Goal: Task Accomplishment & Management: Manage account settings

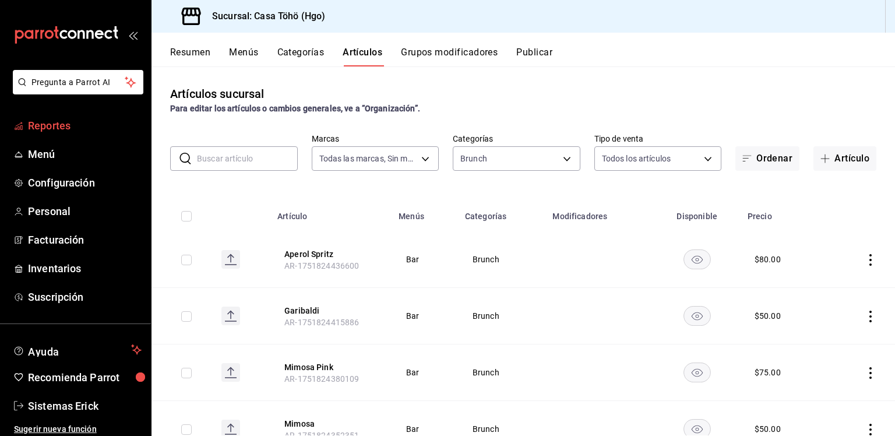
scroll to position [49, 0]
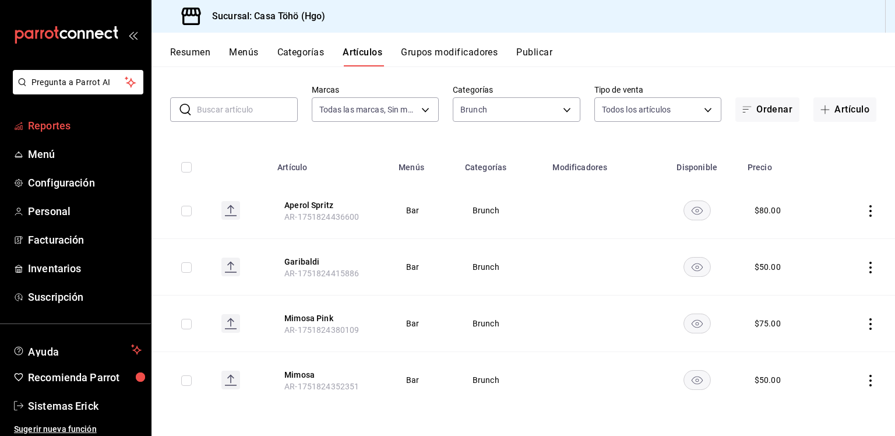
click at [30, 119] on span "Reportes" at bounding box center [85, 126] width 114 height 16
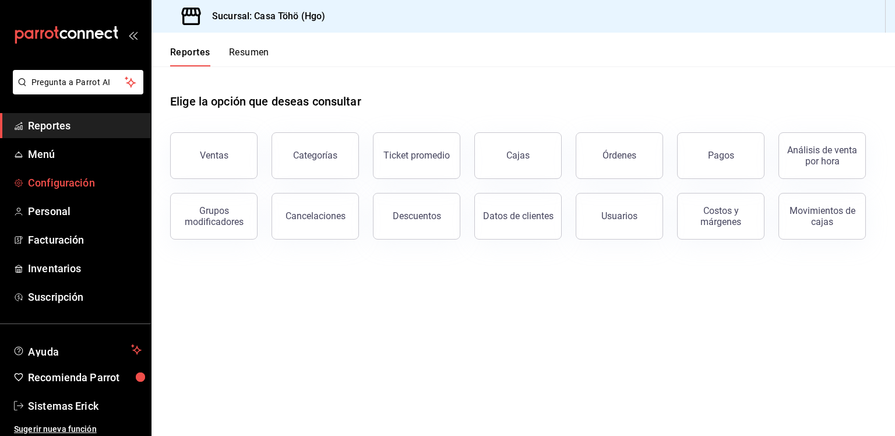
click at [64, 174] on link "Configuración" at bounding box center [75, 182] width 151 height 25
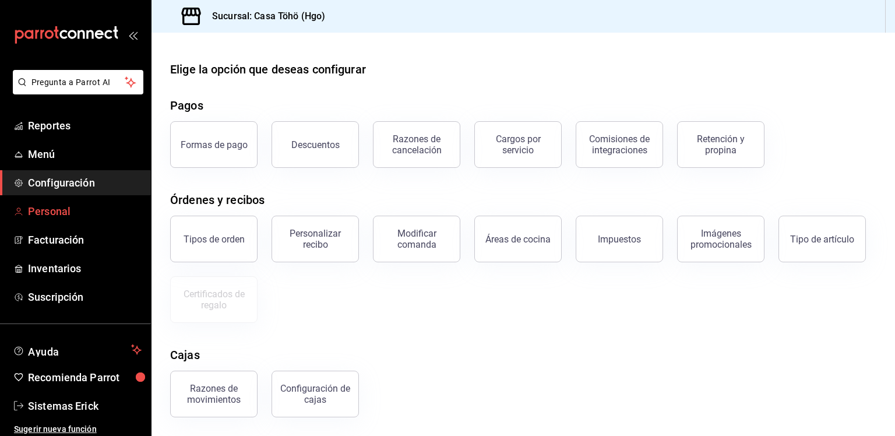
scroll to position [3, 0]
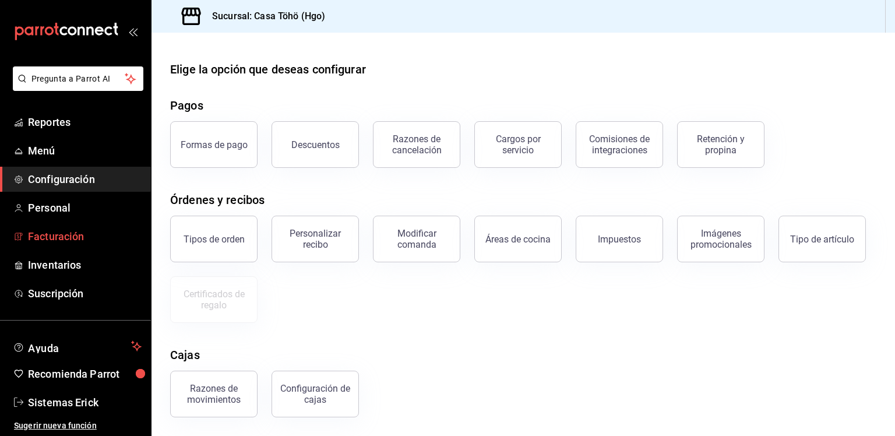
click at [65, 231] on span "Facturación" at bounding box center [85, 236] width 114 height 16
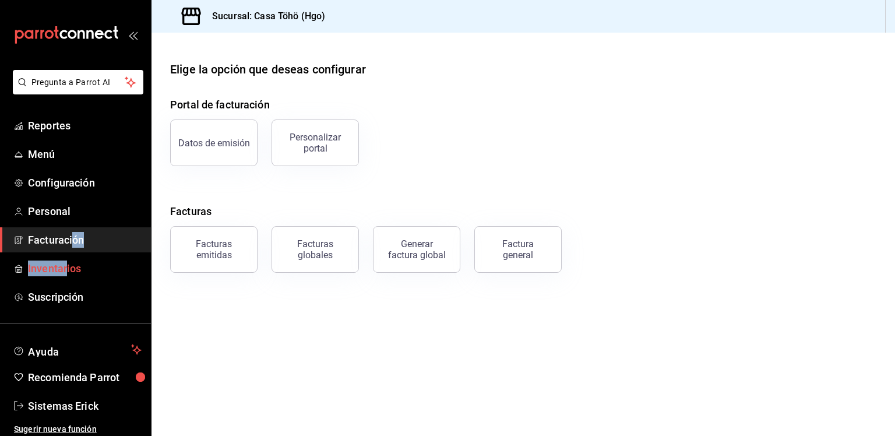
drag, startPoint x: 72, startPoint y: 253, endPoint x: 67, endPoint y: 262, distance: 10.2
click at [67, 262] on ul "Reportes Menú Configuración Personal Facturación Inventarios Suscripción" at bounding box center [75, 211] width 151 height 196
click at [67, 262] on span "Inventarios" at bounding box center [85, 268] width 114 height 16
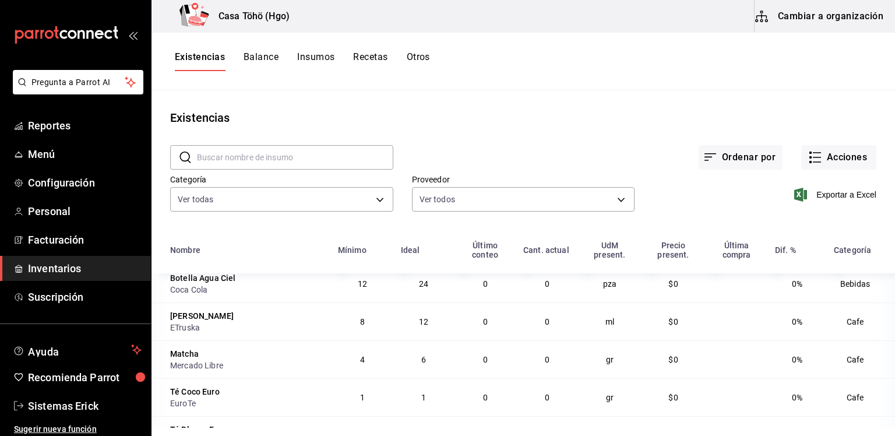
scroll to position [955, 0]
click at [79, 104] on li "Pregunta a Parrot AI" at bounding box center [76, 91] width 142 height 43
click at [66, 123] on span "Reportes" at bounding box center [85, 126] width 114 height 16
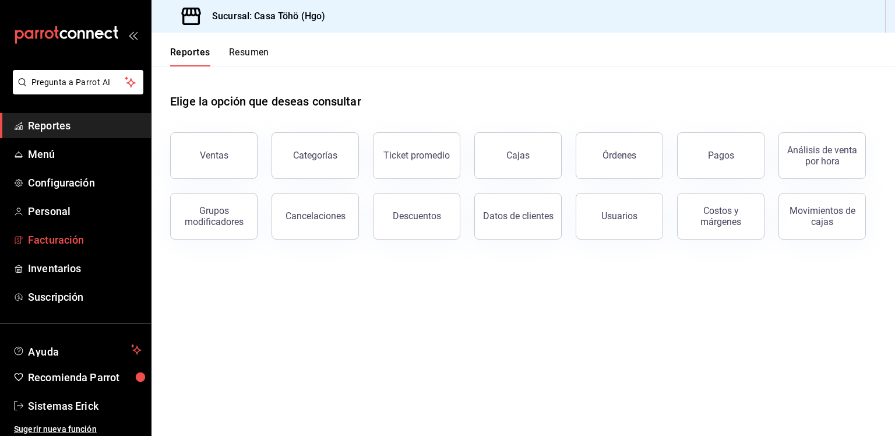
click at [54, 237] on span "Facturación" at bounding box center [85, 240] width 114 height 16
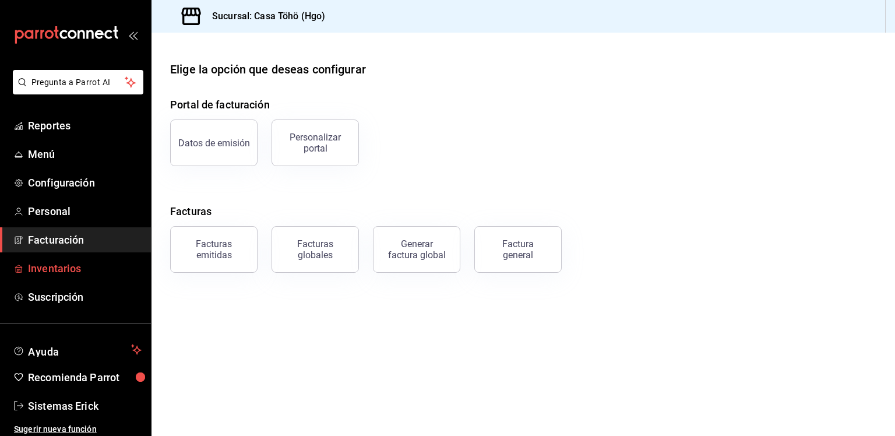
click at [51, 270] on span "Inventarios" at bounding box center [85, 268] width 114 height 16
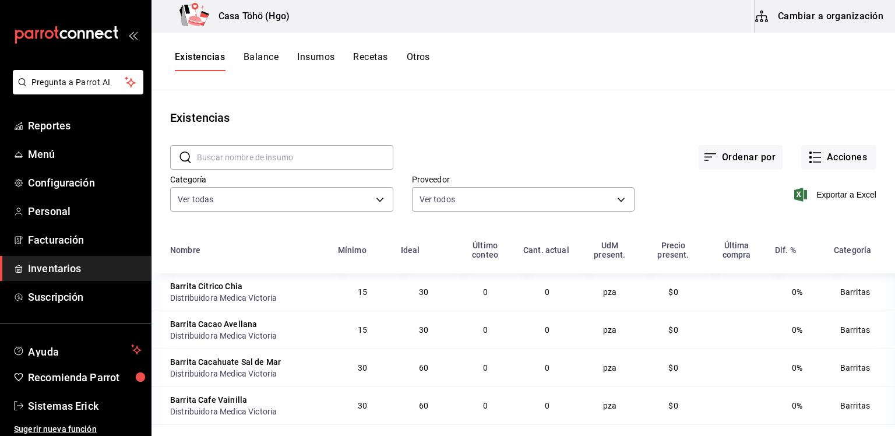
click at [274, 84] on div "Existencias Balance Insumos Recetas Otros" at bounding box center [522, 62] width 743 height 58
click at [282, 86] on div "Existencias Balance Insumos Recetas Otros" at bounding box center [522, 62] width 743 height 58
click at [281, 81] on div "Existencias Balance Insumos Recetas Otros" at bounding box center [522, 62] width 743 height 58
click at [80, 175] on span "Configuración" at bounding box center [85, 183] width 114 height 16
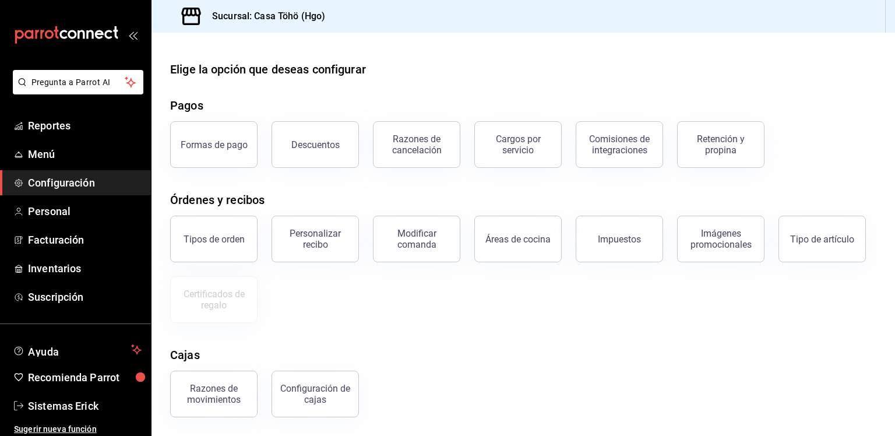
scroll to position [94, 0]
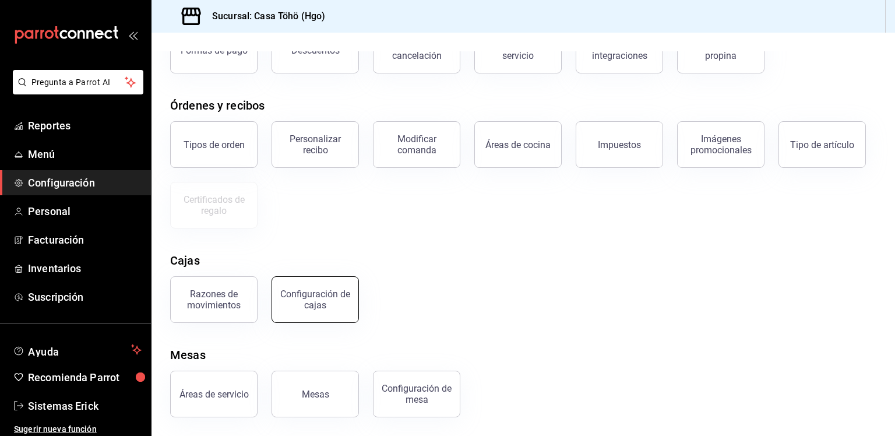
click at [312, 288] on button "Configuración de cajas" at bounding box center [314, 299] width 87 height 47
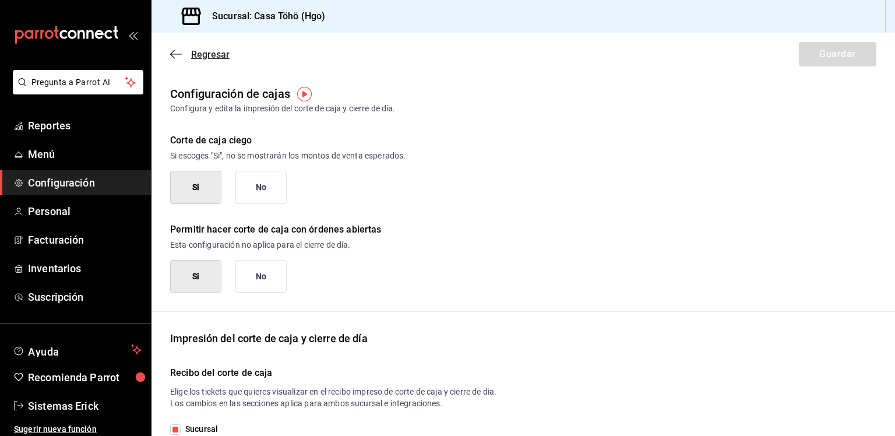
click at [182, 59] on span "Regresar" at bounding box center [199, 54] width 59 height 11
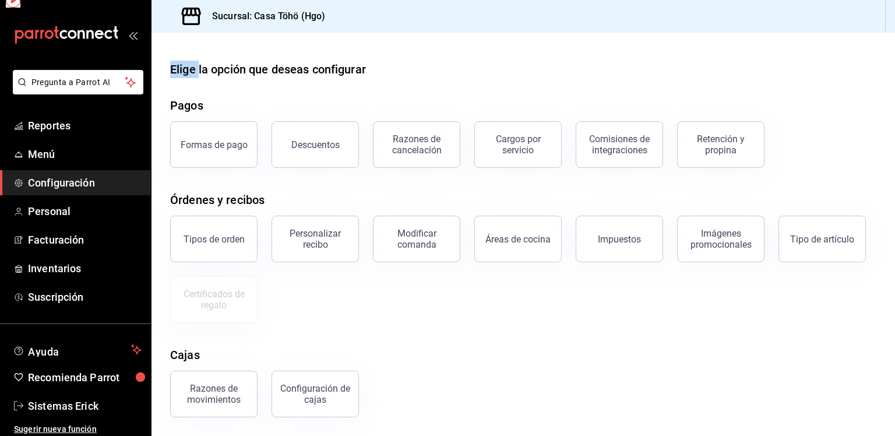
click at [182, 59] on main "Elige la opción que deseas configurar Pagos Formas de pago Descuentos Razones d…" at bounding box center [522, 281] width 743 height 497
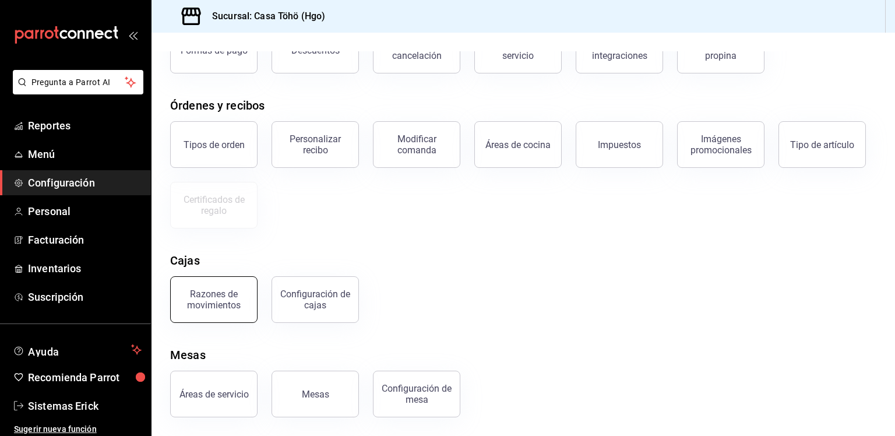
click at [239, 300] on div "Razones de movimientos" at bounding box center [214, 299] width 72 height 22
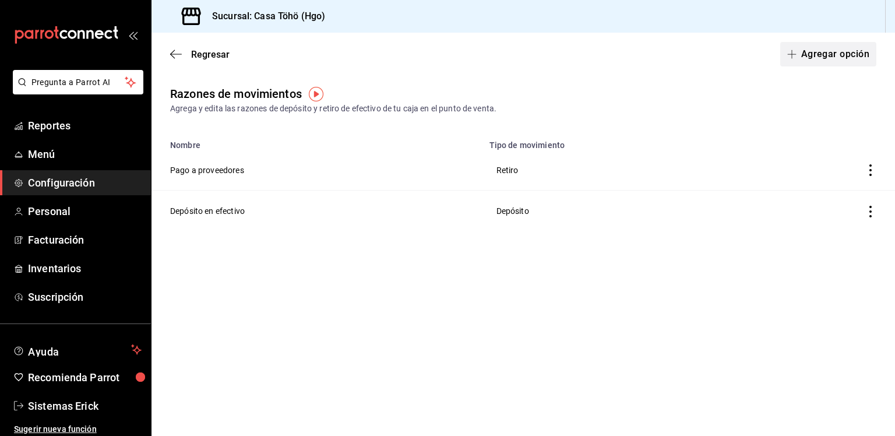
click at [807, 60] on button "Agregar opción" at bounding box center [828, 54] width 96 height 24
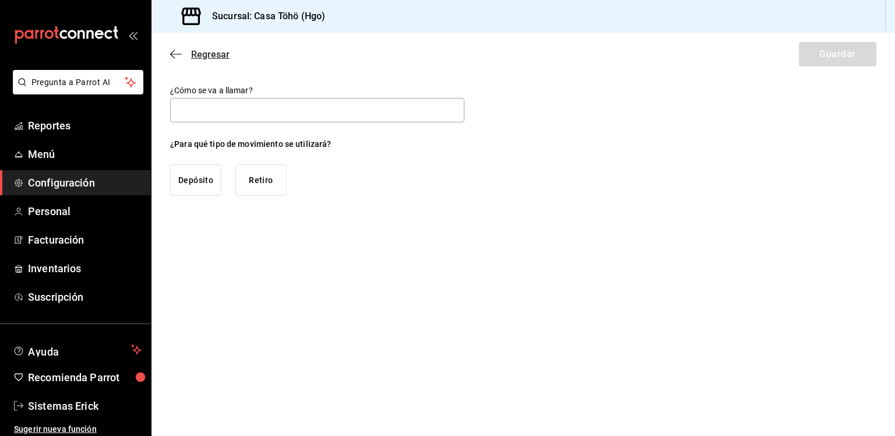
click at [173, 53] on icon "button" at bounding box center [176, 54] width 12 height 10
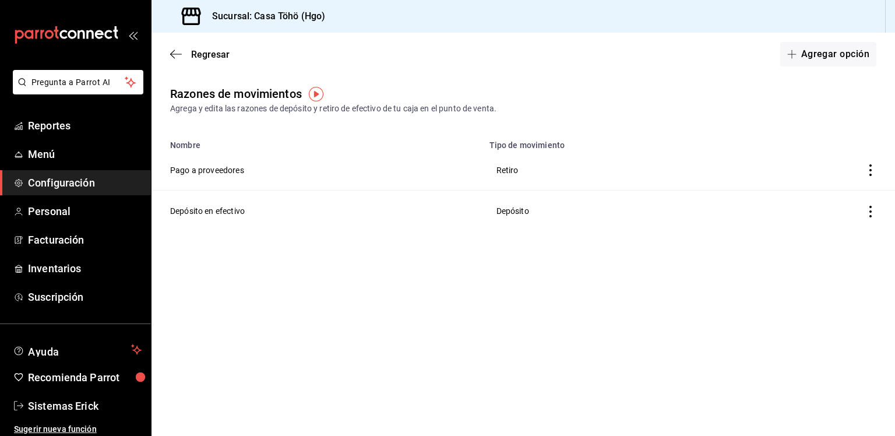
click at [173, 53] on icon "button" at bounding box center [176, 54] width 12 height 10
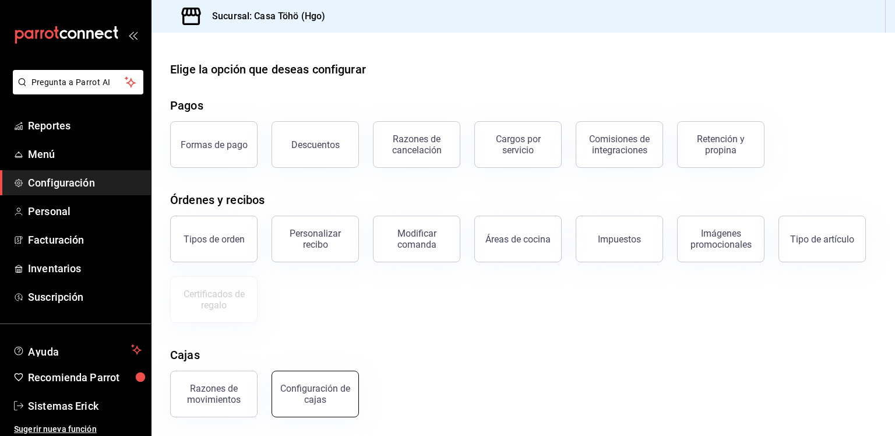
click at [292, 380] on button "Configuración de cajas" at bounding box center [314, 393] width 87 height 47
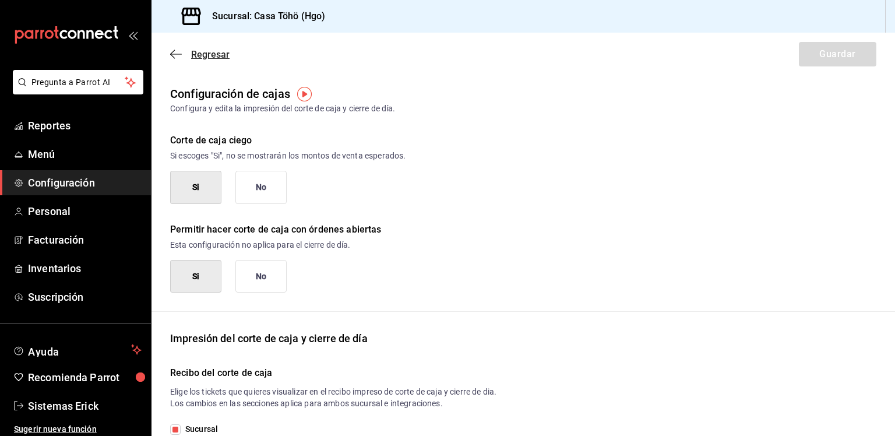
click at [172, 54] on icon "button" at bounding box center [176, 54] width 12 height 10
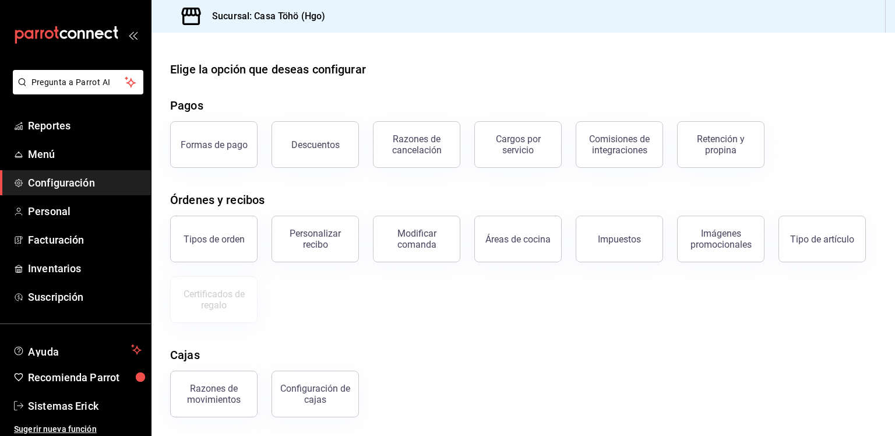
scroll to position [94, 0]
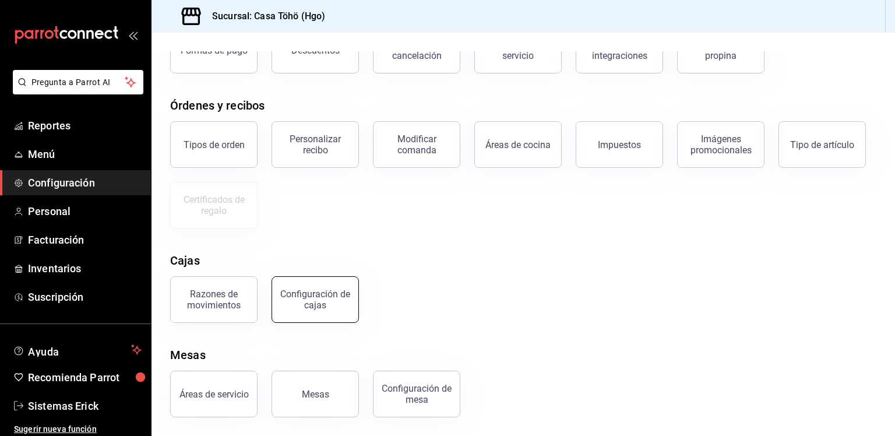
click at [322, 312] on button "Configuración de cajas" at bounding box center [314, 299] width 87 height 47
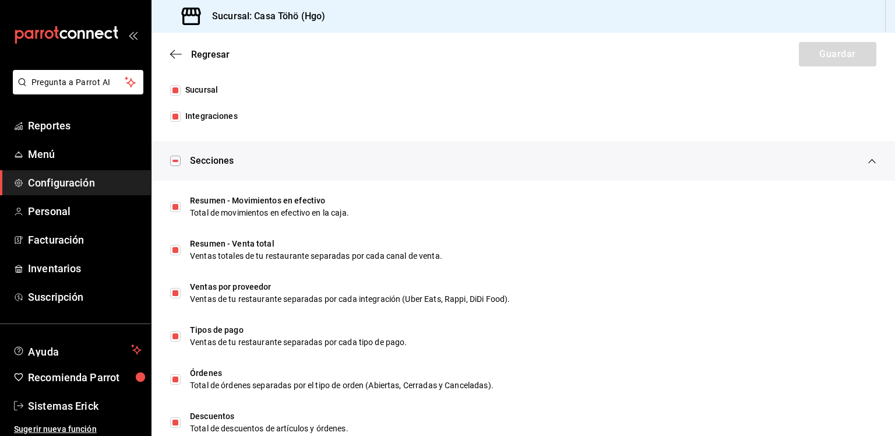
scroll to position [352, 0]
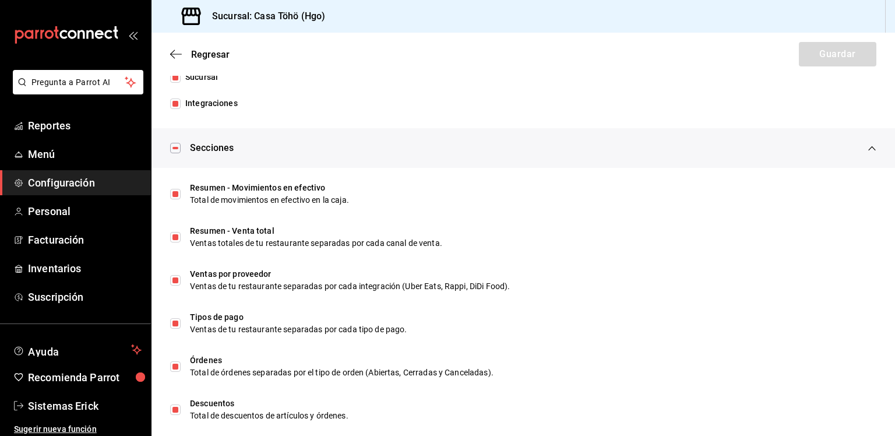
click at [181, 34] on div "Regresar Guardar" at bounding box center [522, 54] width 743 height 43
click at [177, 57] on icon "button" at bounding box center [176, 54] width 12 height 10
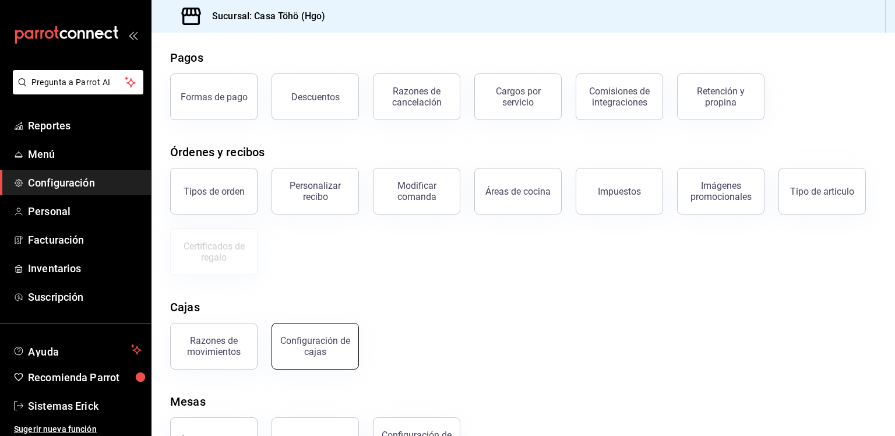
scroll to position [94, 0]
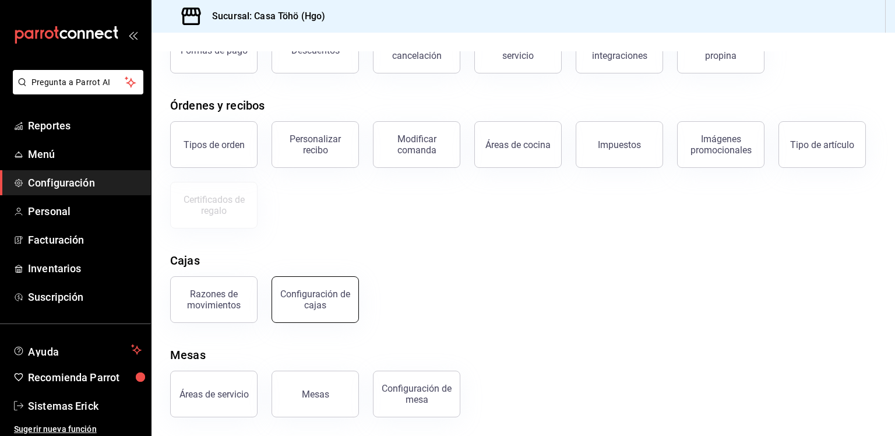
click at [342, 302] on div "Configuración de cajas" at bounding box center [315, 299] width 72 height 22
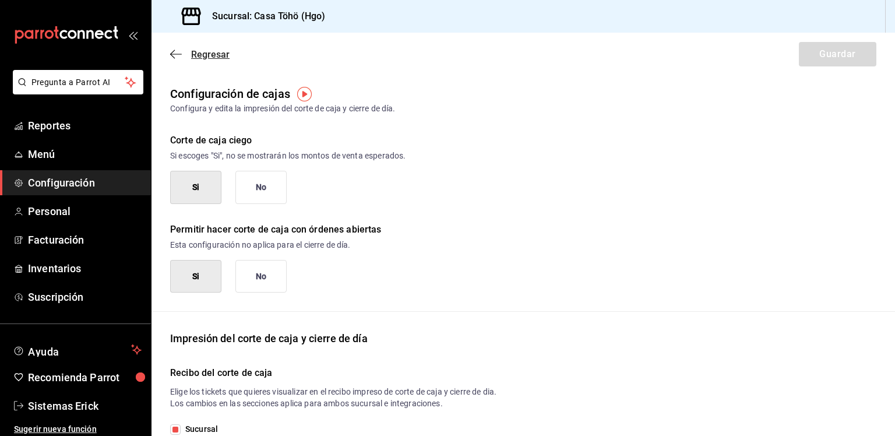
click at [177, 55] on icon "button" at bounding box center [176, 54] width 12 height 10
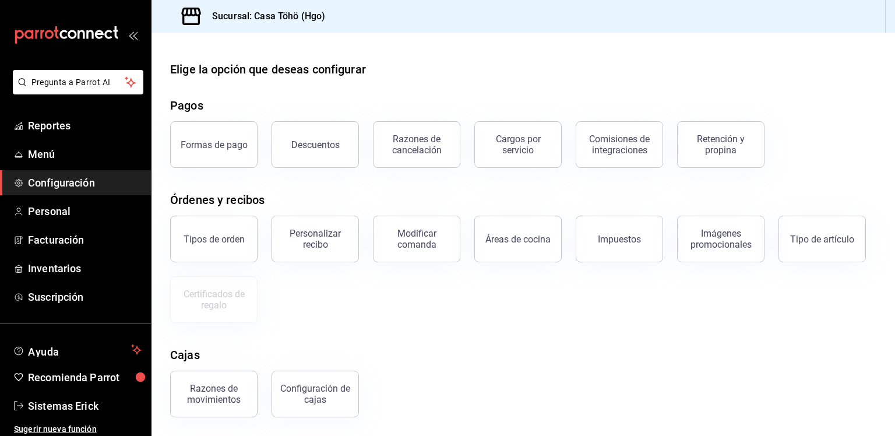
scroll to position [94, 0]
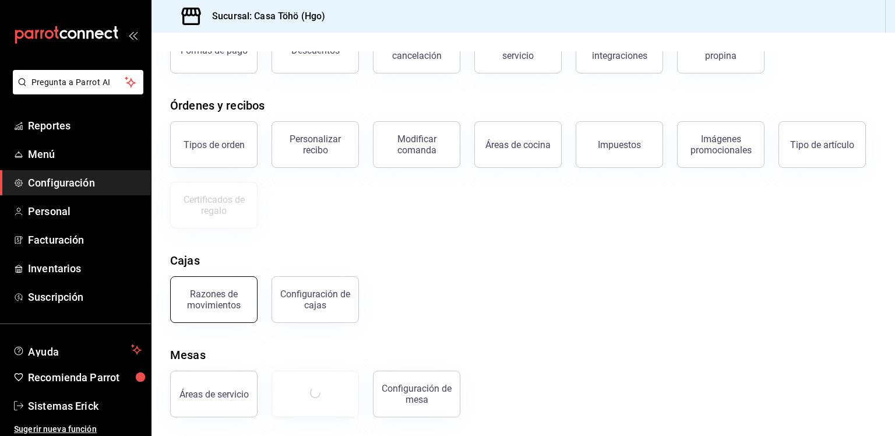
click at [223, 309] on div "Razones de movimientos" at bounding box center [214, 299] width 72 height 22
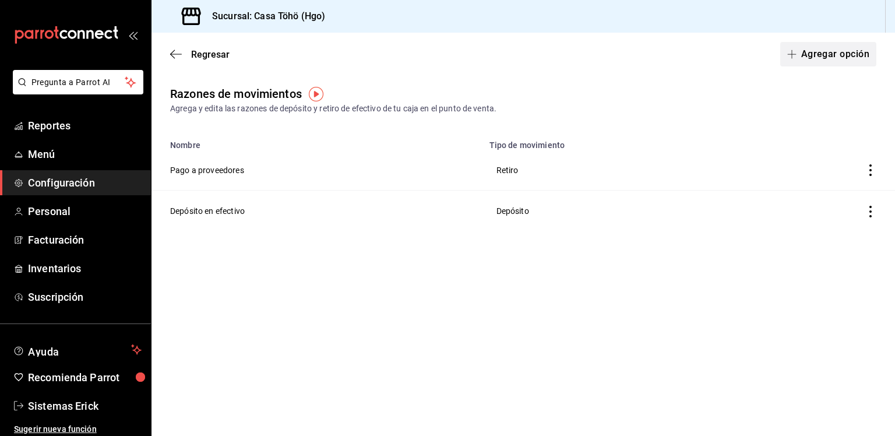
click at [837, 50] on button "Agregar opción" at bounding box center [828, 54] width 96 height 24
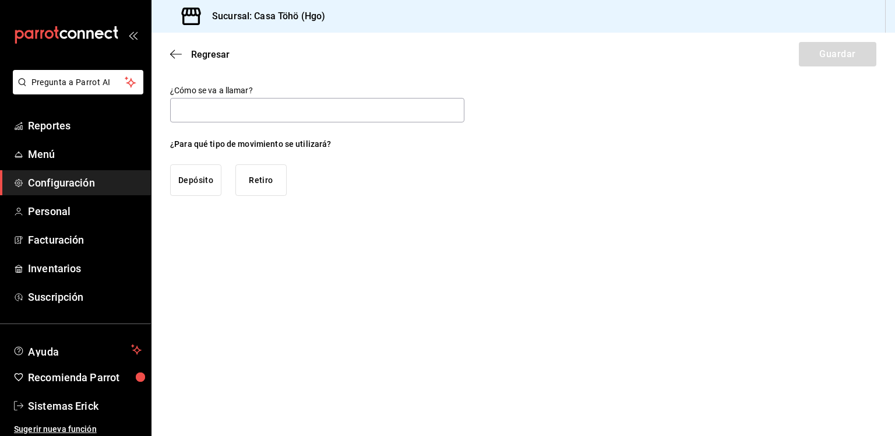
click at [234, 186] on div "Depósito Retiro" at bounding box center [228, 179] width 117 height 31
click at [255, 180] on button "Retiro" at bounding box center [260, 179] width 51 height 31
click at [287, 105] on input "text" at bounding box center [317, 110] width 294 height 24
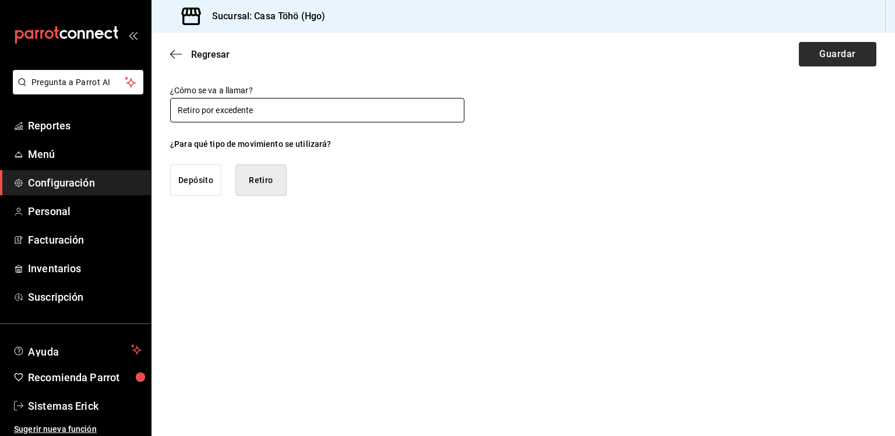
type input "Retiro por excedente"
click at [828, 52] on button "Guardar" at bounding box center [837, 54] width 77 height 24
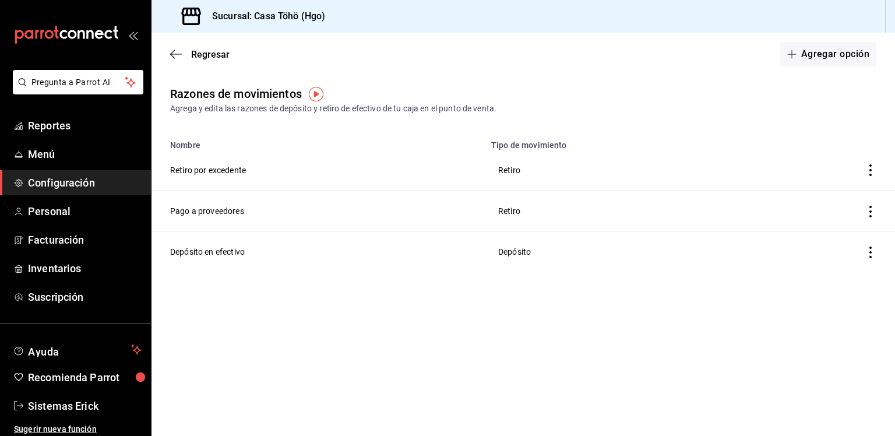
click at [82, 190] on span "Configuración" at bounding box center [85, 183] width 114 height 16
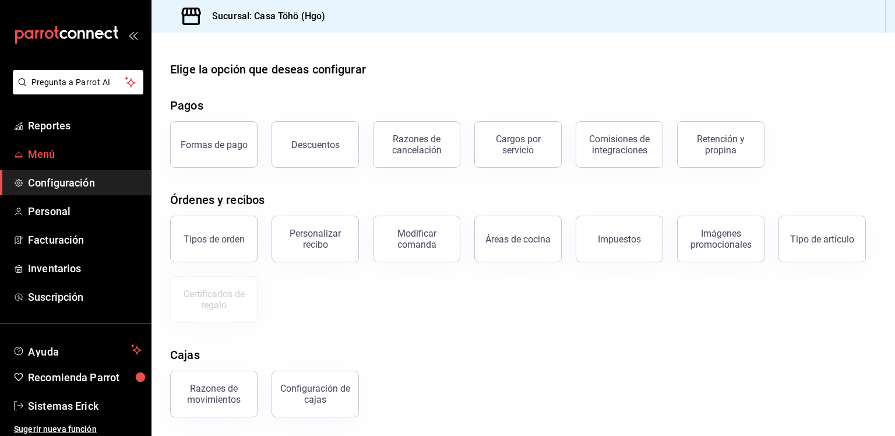
click at [35, 151] on span "Menú" at bounding box center [85, 154] width 114 height 16
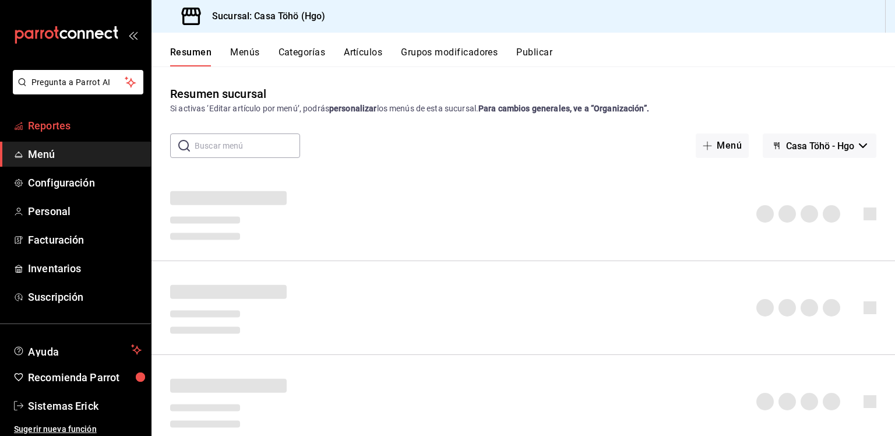
click at [63, 129] on span "Reportes" at bounding box center [85, 126] width 114 height 16
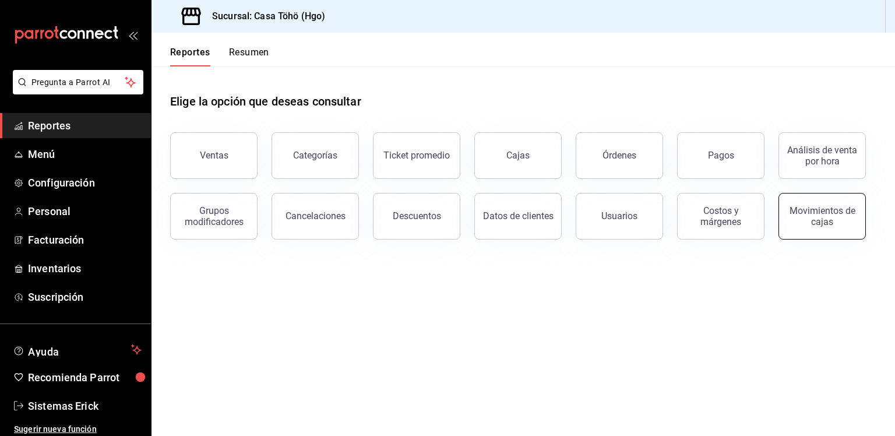
click at [823, 234] on button "Movimientos de cajas" at bounding box center [821, 216] width 87 height 47
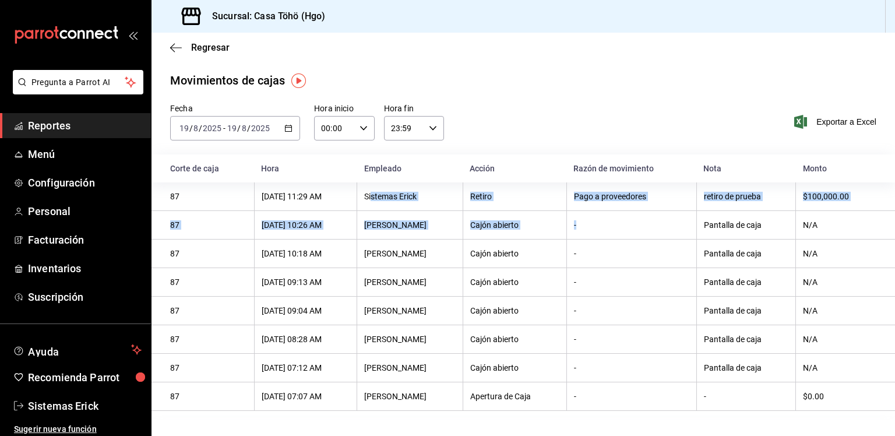
drag, startPoint x: 377, startPoint y: 206, endPoint x: 711, endPoint y: 231, distance: 334.2
click at [711, 231] on tbody "87 [DATE] 11:29 AM Sistemas [PERSON_NAME] Retiro Pago a proveedores retiro de p…" at bounding box center [522, 296] width 743 height 228
click at [894, 203] on th "$100,000.00" at bounding box center [845, 196] width 99 height 29
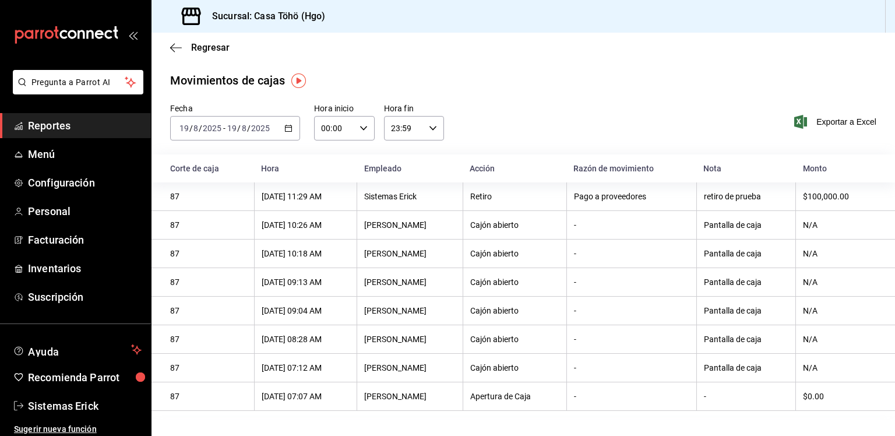
drag, startPoint x: 868, startPoint y: 196, endPoint x: 337, endPoint y: 199, distance: 530.7
click at [337, 199] on tr "87 [DATE] 11:29 AM Sistemas [PERSON_NAME] Retiro Pago a proveedores retiro de p…" at bounding box center [522, 196] width 743 height 29
click at [170, 45] on div "Regresar" at bounding box center [522, 48] width 743 height 30
click at [172, 47] on icon "button" at bounding box center [176, 48] width 12 height 10
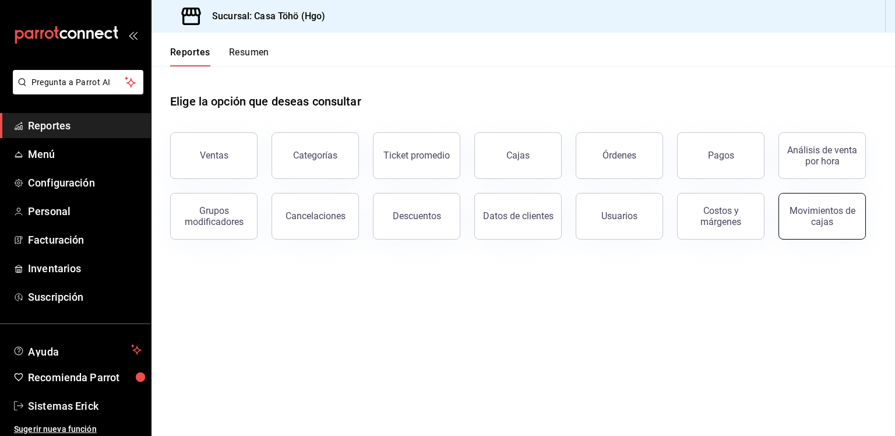
click at [804, 220] on div "Movimientos de cajas" at bounding box center [822, 216] width 72 height 22
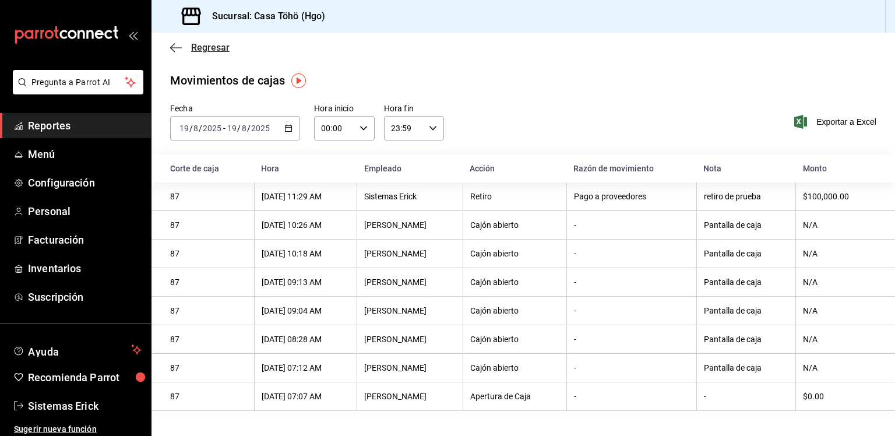
click at [173, 47] on icon "button" at bounding box center [176, 48] width 12 height 10
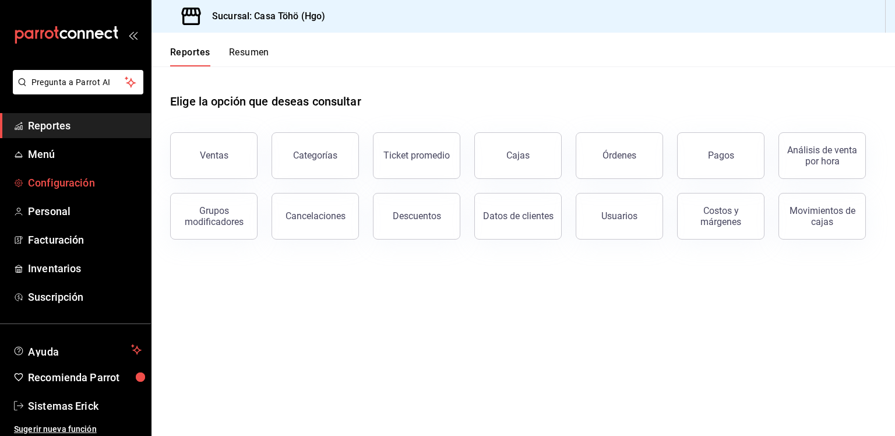
click at [92, 178] on span "Configuración" at bounding box center [85, 183] width 114 height 16
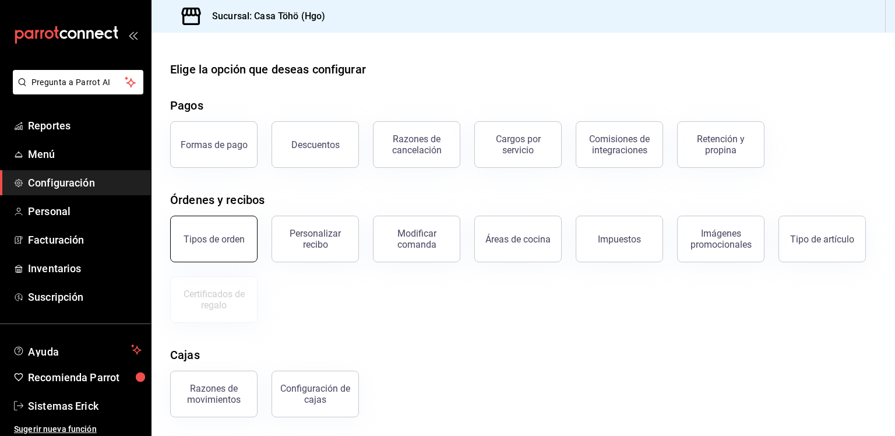
scroll to position [94, 0]
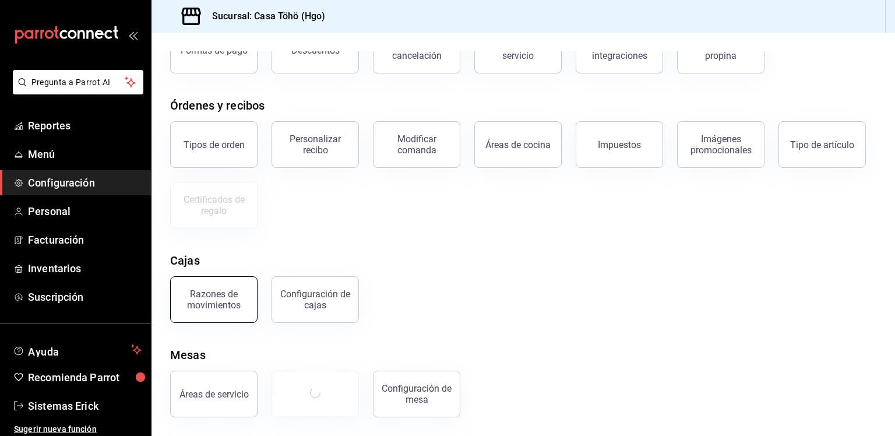
click at [242, 304] on div "Razones de movimientos" at bounding box center [214, 299] width 72 height 22
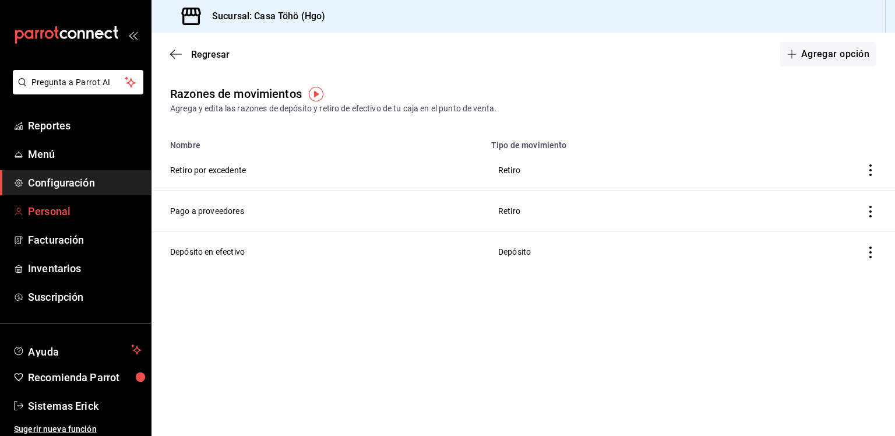
click at [65, 210] on span "Personal" at bounding box center [85, 211] width 114 height 16
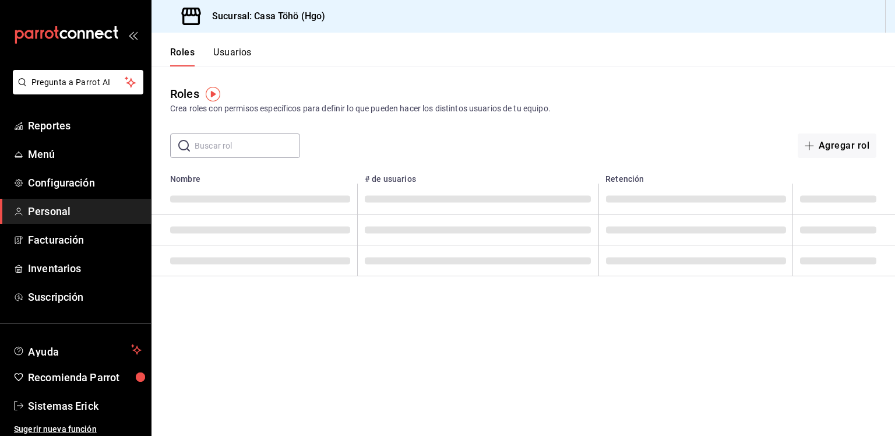
click at [252, 56] on header "Roles Usuarios" at bounding box center [522, 50] width 743 height 34
click at [243, 56] on button "Usuarios" at bounding box center [232, 57] width 38 height 20
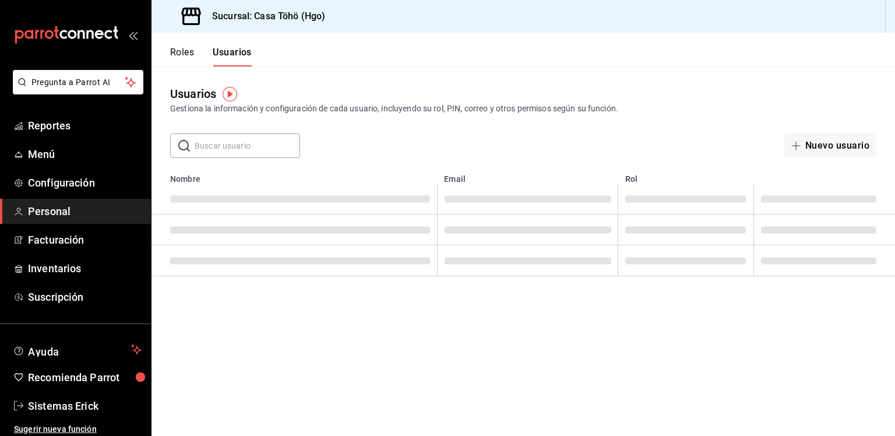
click at [193, 58] on button "Roles" at bounding box center [182, 57] width 24 height 20
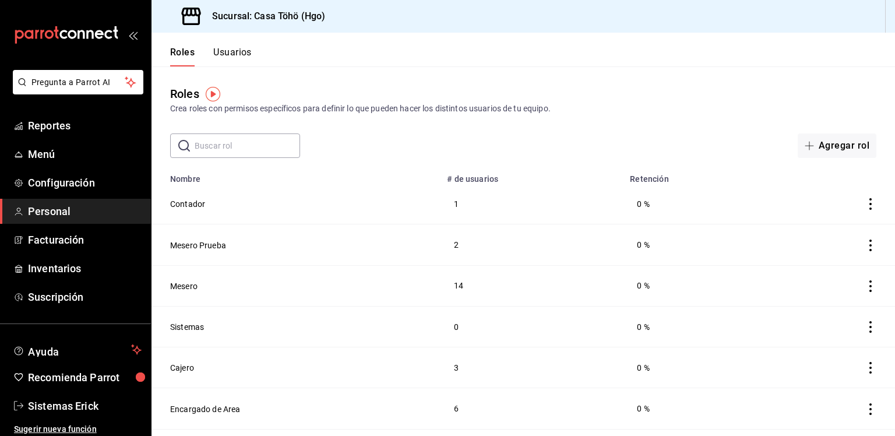
scroll to position [34, 0]
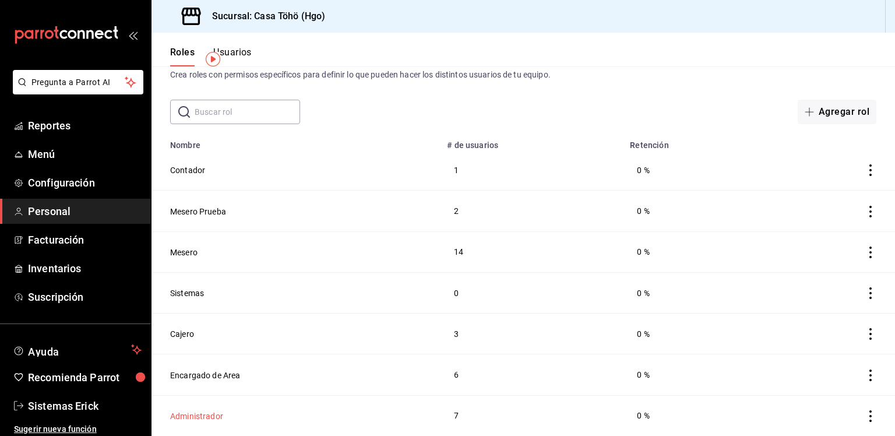
click at [212, 413] on button "Administrador" at bounding box center [196, 416] width 53 height 12
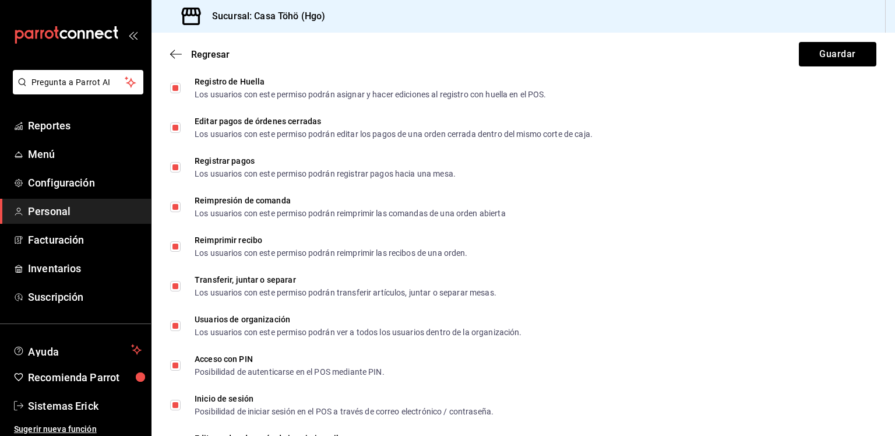
scroll to position [1922, 0]
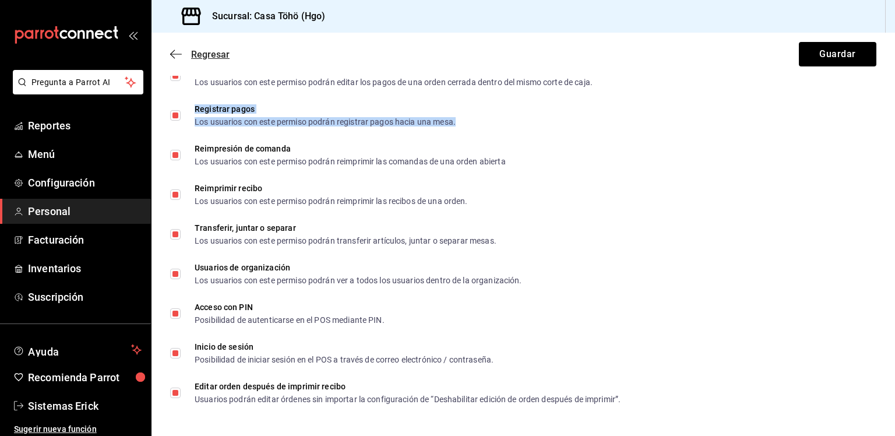
click at [171, 54] on icon "button" at bounding box center [176, 54] width 12 height 10
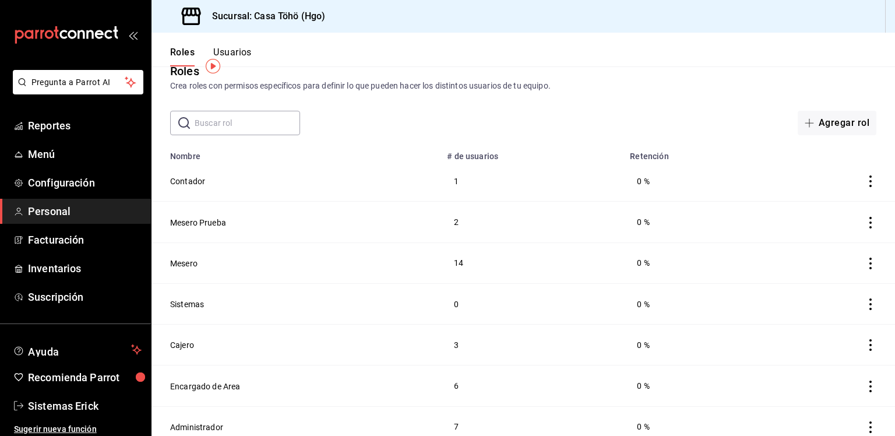
scroll to position [34, 0]
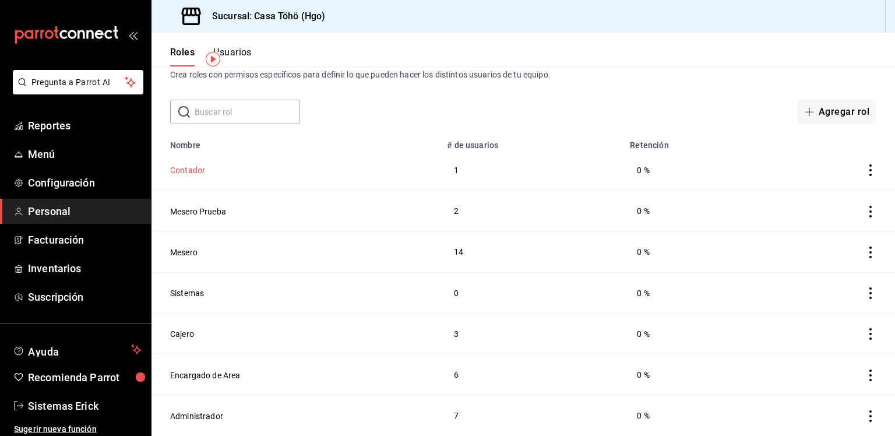
click at [185, 168] on button "Contador" at bounding box center [187, 170] width 35 height 12
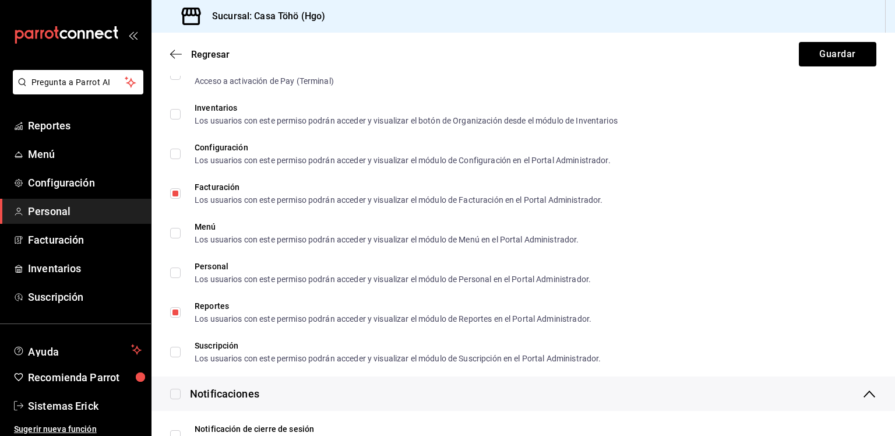
scroll to position [815, 0]
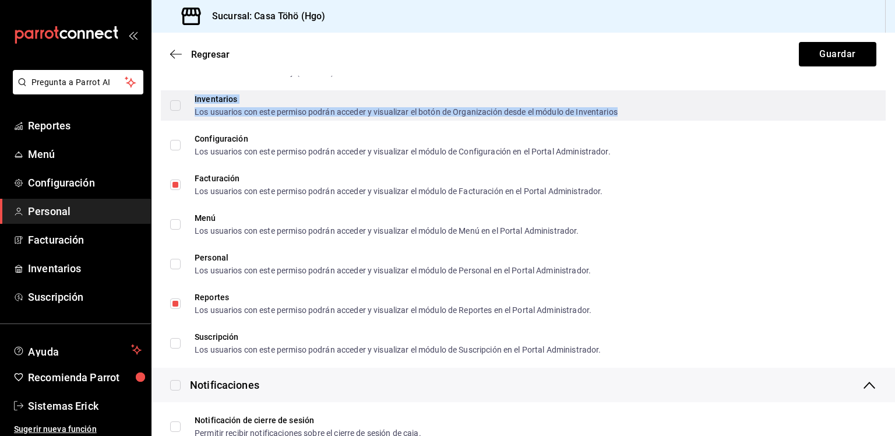
click at [271, 105] on div "Inventarios Los usuarios con este permiso podrán acceder y visualizar el botón …" at bounding box center [406, 105] width 423 height 21
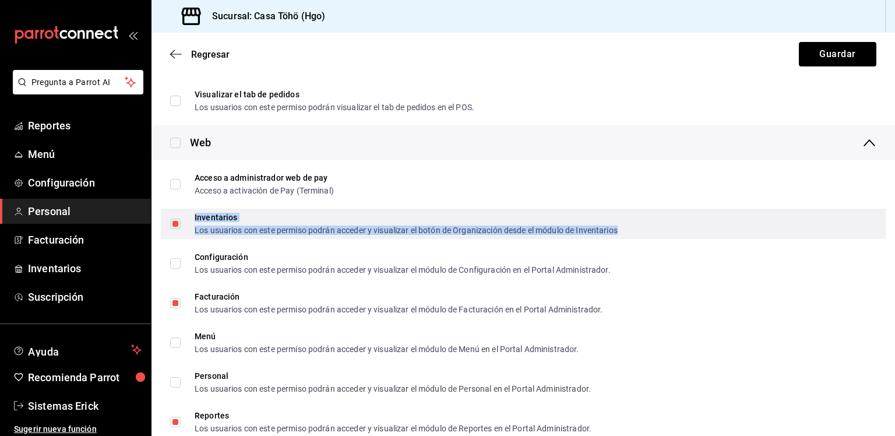
click at [263, 209] on div "Inventarios Los usuarios con este permiso podrán acceder y visualizar el botón …" at bounding box center [523, 224] width 725 height 30
checkbox input "false"
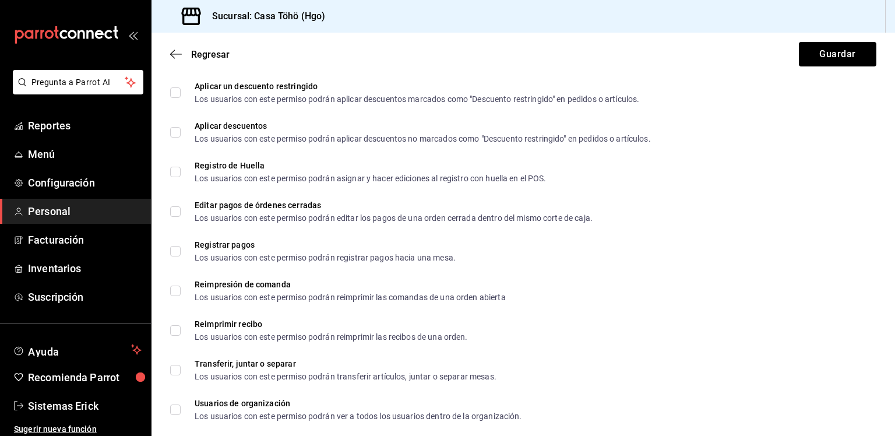
scroll to position [1922, 0]
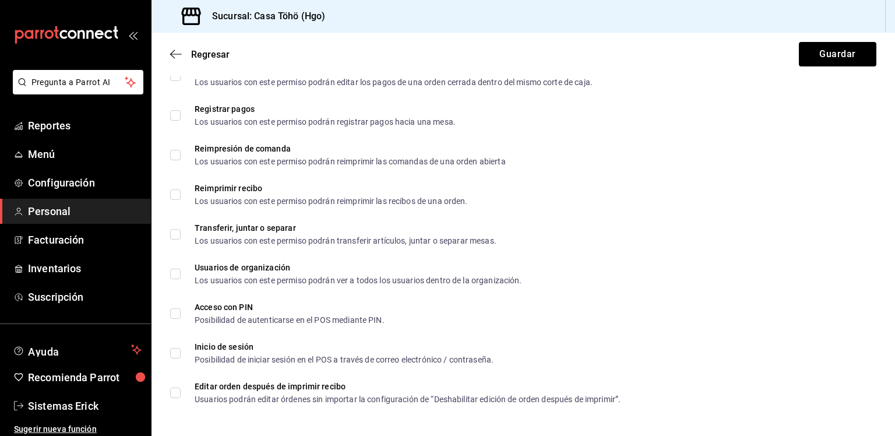
click at [174, 62] on div "Regresar Guardar" at bounding box center [522, 54] width 743 height 43
click at [175, 57] on icon "button" at bounding box center [176, 54] width 12 height 10
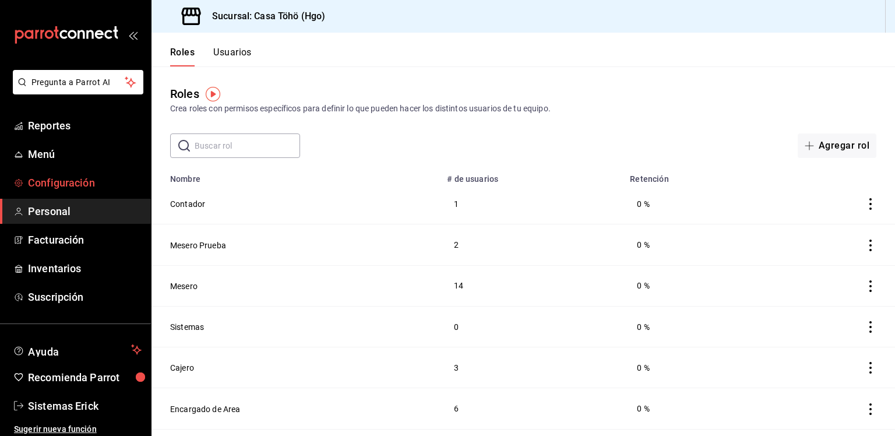
click at [77, 175] on span "Configuración" at bounding box center [85, 183] width 114 height 16
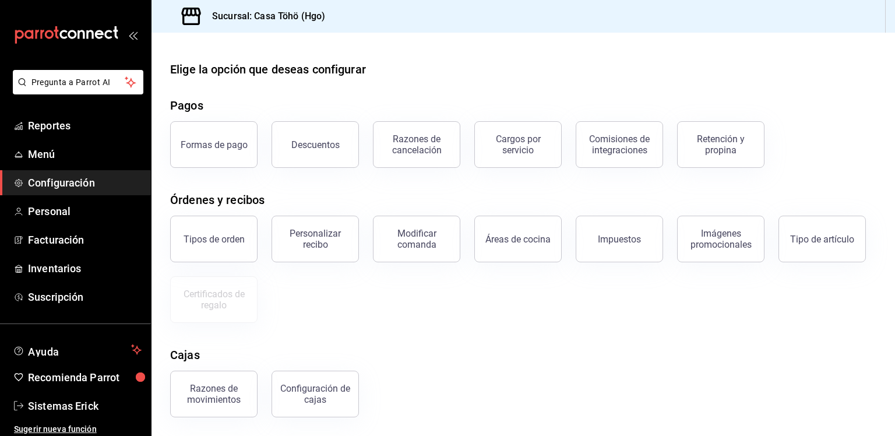
scroll to position [94, 0]
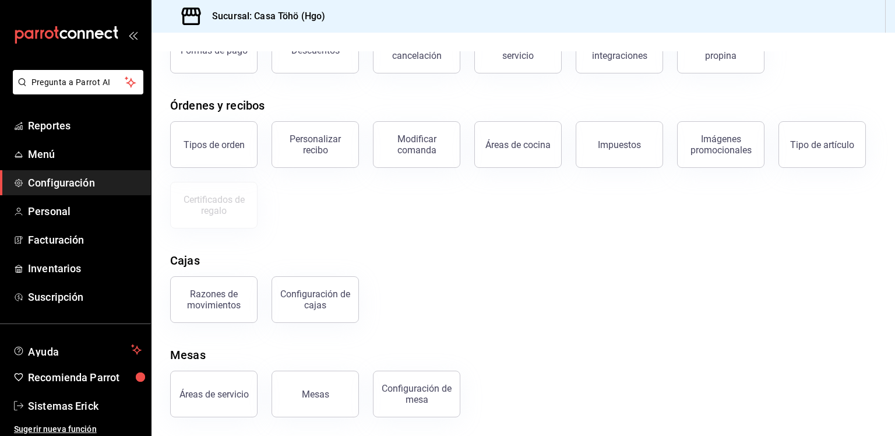
click at [75, 180] on span "Configuración" at bounding box center [85, 183] width 114 height 16
click at [300, 288] on button "Configuración de cajas" at bounding box center [314, 299] width 87 height 47
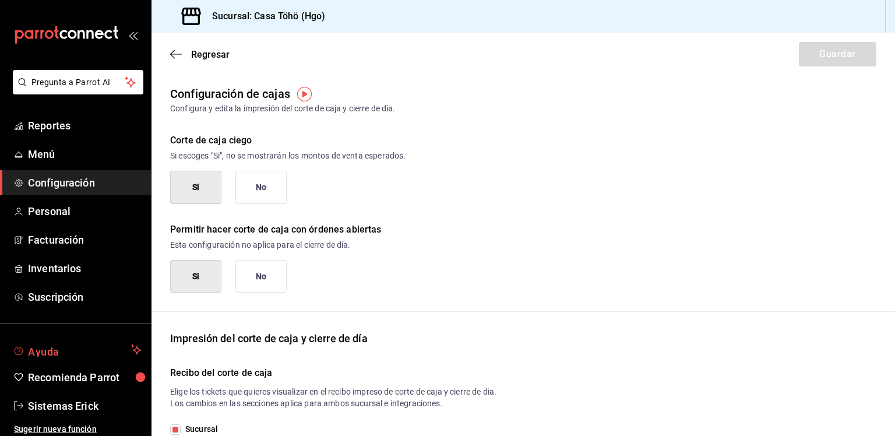
click at [106, 345] on span "Ayuda" at bounding box center [77, 350] width 98 height 14
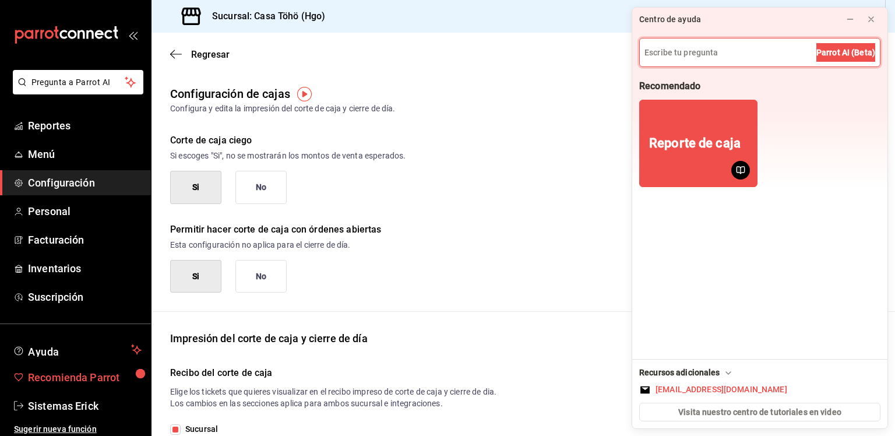
scroll to position [3, 0]
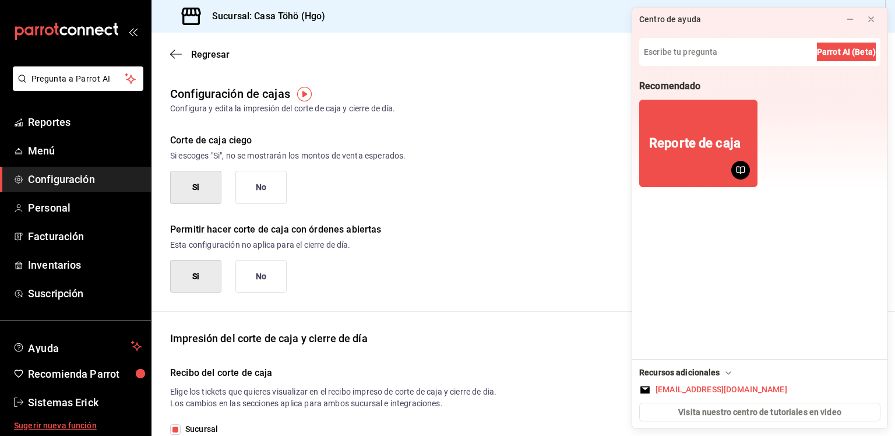
click at [65, 424] on span "Sugerir nueva función" at bounding box center [78, 425] width 128 height 12
